Goal: Task Accomplishment & Management: Manage account settings

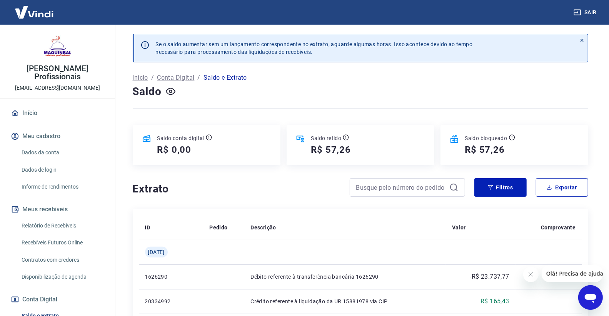
scroll to position [93, 0]
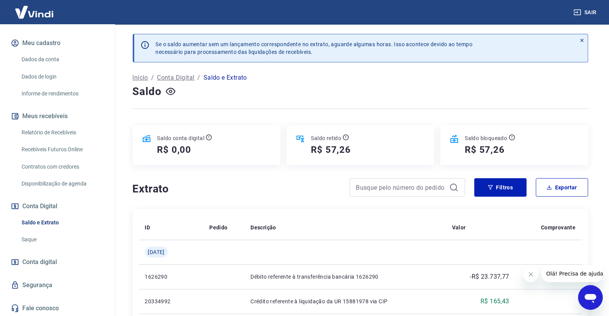
click at [44, 132] on link "Relatório de Recebíveis" at bounding box center [61, 133] width 87 height 16
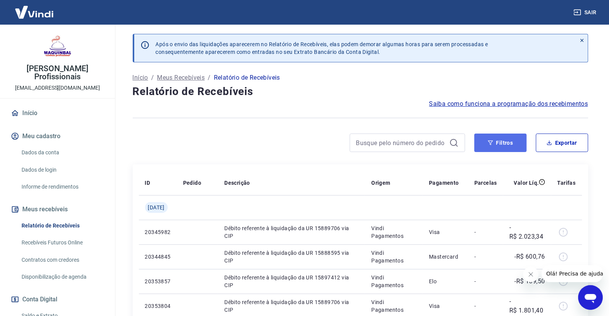
click at [495, 140] on button "Filtros" at bounding box center [500, 142] width 52 height 18
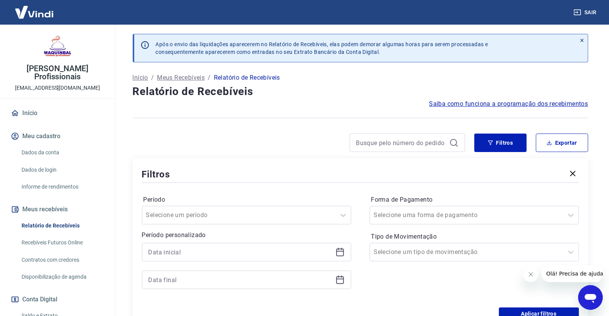
click at [340, 253] on icon at bounding box center [339, 251] width 9 height 9
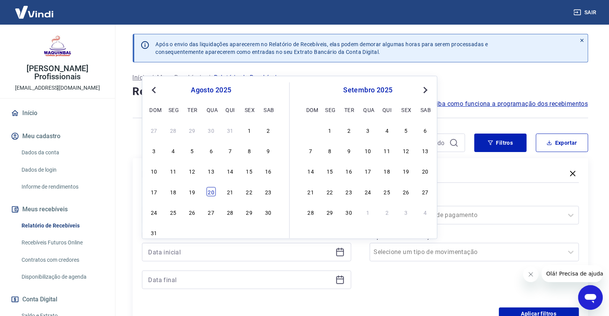
click at [211, 192] on div "20" at bounding box center [211, 191] width 9 height 9
type input "[DATE]"
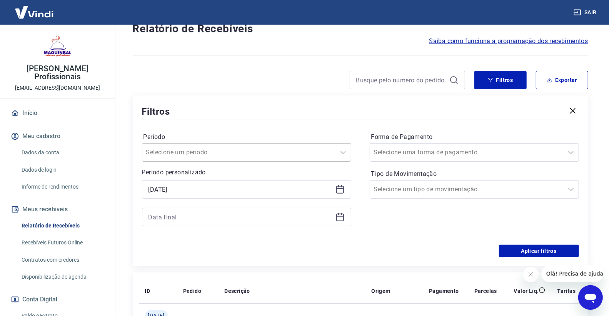
scroll to position [85, 0]
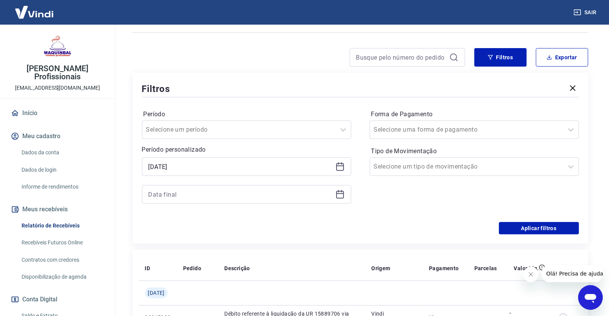
click at [334, 197] on div at bounding box center [246, 194] width 209 height 18
click at [343, 192] on icon at bounding box center [339, 194] width 9 height 9
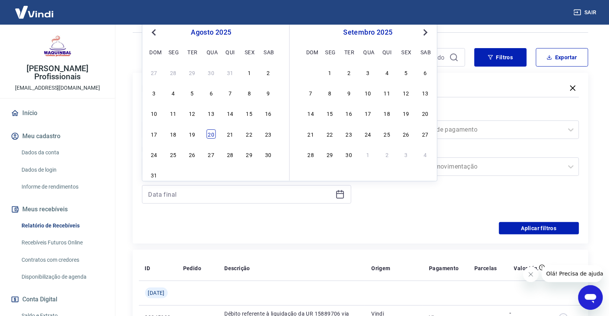
click at [214, 132] on div "20" at bounding box center [211, 133] width 9 height 9
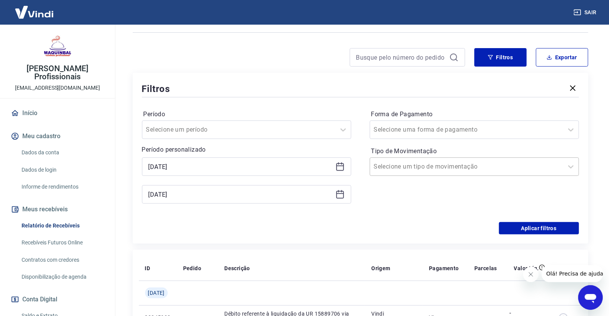
type input "[DATE]"
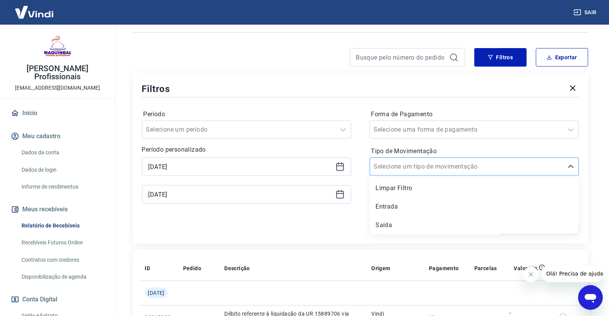
click at [455, 167] on div at bounding box center [466, 166] width 185 height 11
click at [411, 203] on div "Entrada" at bounding box center [474, 206] width 209 height 15
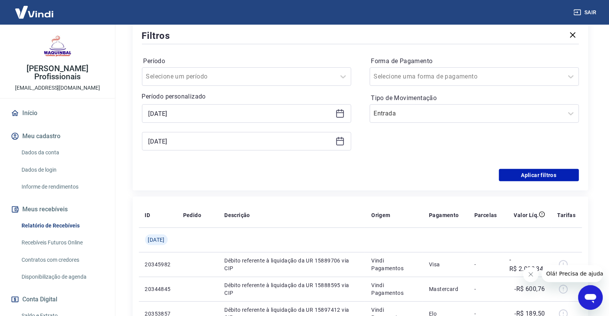
scroll to position [171, 0]
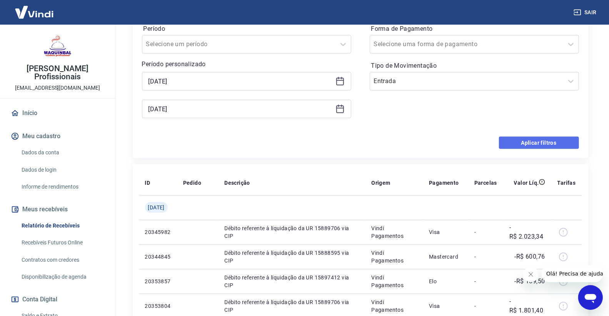
click at [523, 146] on button "Aplicar filtros" at bounding box center [539, 143] width 80 height 12
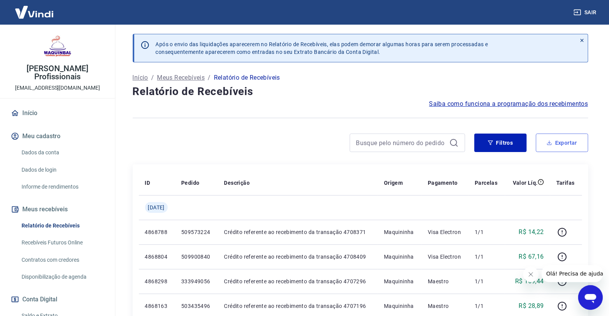
click at [547, 148] on button "Exportar" at bounding box center [562, 142] width 52 height 18
type input "[DATE]"
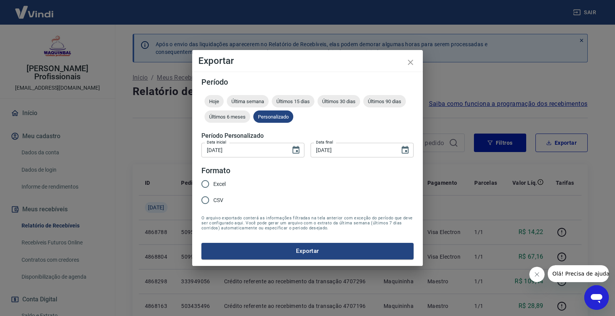
click at [214, 178] on label "Excel" at bounding box center [211, 184] width 28 height 16
click at [213, 178] on input "Excel" at bounding box center [205, 184] width 16 height 16
radio input "true"
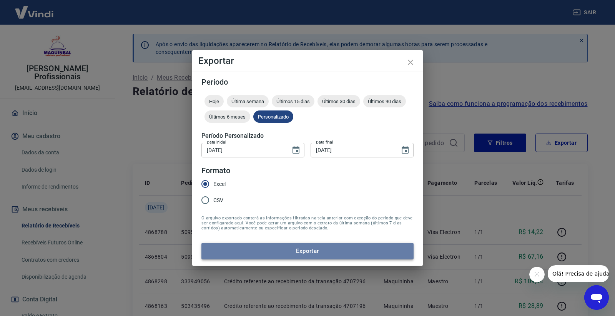
click at [241, 252] on button "Exportar" at bounding box center [308, 251] width 212 height 16
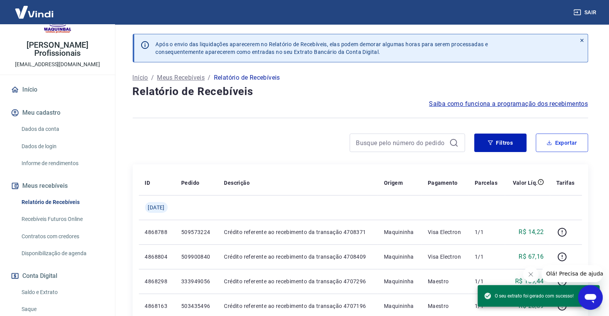
scroll to position [43, 0]
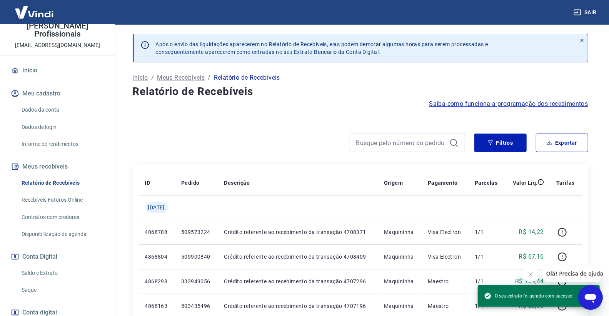
click at [75, 275] on link "Saldo e Extrato" at bounding box center [61, 273] width 87 height 16
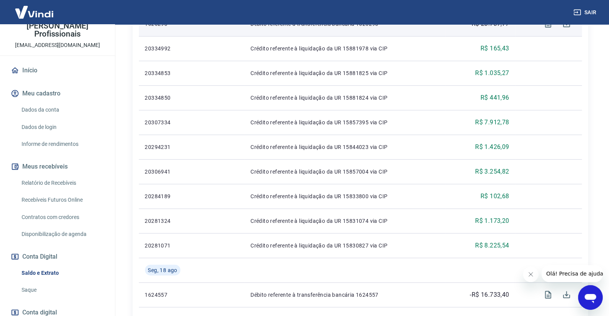
scroll to position [256, 0]
